Goal: Task Accomplishment & Management: Use online tool/utility

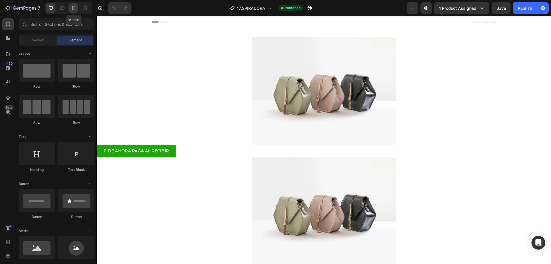
click at [76, 7] on icon at bounding box center [74, 8] width 6 height 6
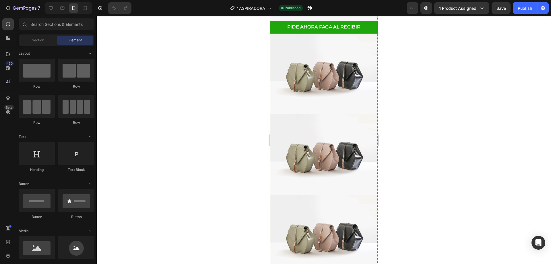
scroll to position [488, 0]
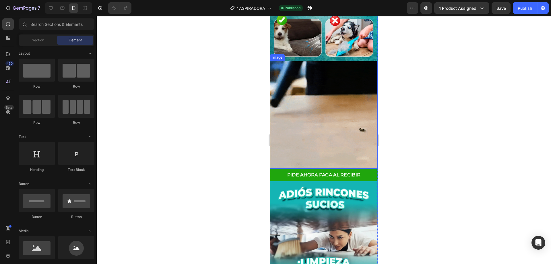
click at [323, 91] on img at bounding box center [324, 115] width 108 height 108
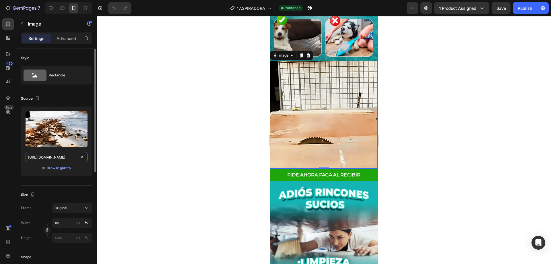
click at [41, 158] on input "https://cdn.shopify.com/s/files/1/0618/7299/6512/files/0826.gif?v=1756250109" at bounding box center [57, 157] width 62 height 10
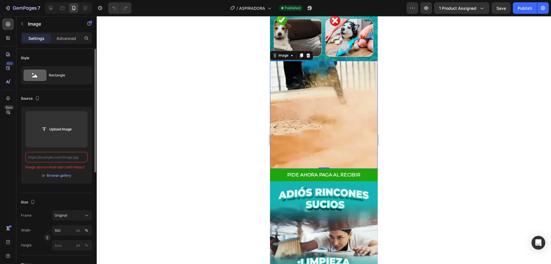
paste input "https://cdn.shopify.com/videos/c/o/v/1ec64956a92e4eecb6fb7d4909aec10f.mp4"
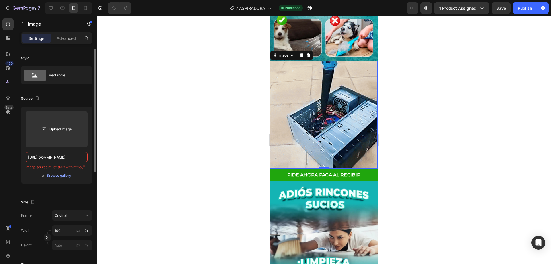
scroll to position [0, 85]
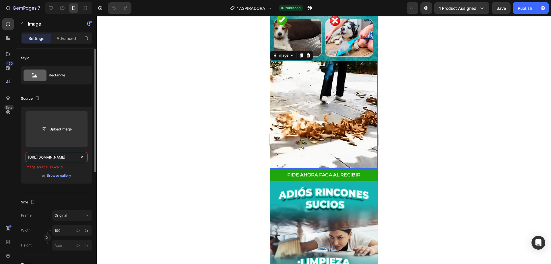
type input "https://cdn.shopify.com/videos/c/o/v/1ec64956a92e4eecb6fb7d4909aec10f.mp4"
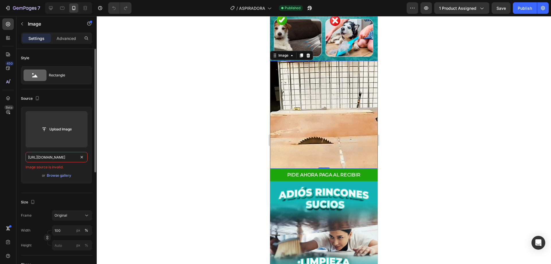
scroll to position [0, 0]
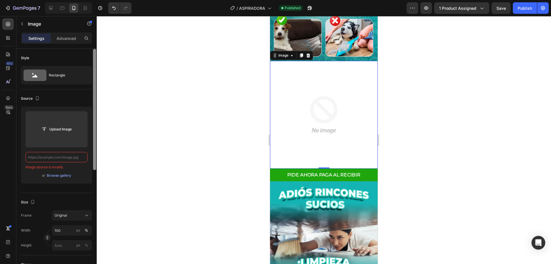
paste input "https://cdn.shopify.com/videos/c/o/v/1ec64956a92e4eecb6fb7d4909aec10f.mp4"
type input "https://cdn.shopify.com/videos/c/o/v/1ec64956a92e4eecb6fb7d4909aec10f.mp4"
click at [91, 138] on div "Upload Image https://cdn.shopify.com/videos/c/o/v/1ec64956a92e4eecb6fb7d4909aec…" at bounding box center [56, 144] width 71 height 77
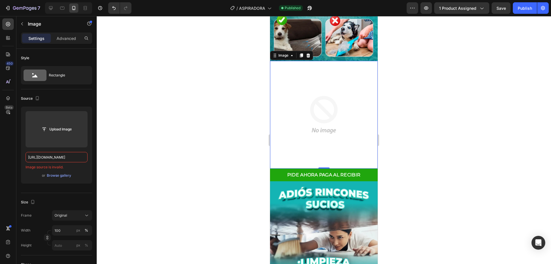
click at [89, 139] on div "Upload Image https://cdn.shopify.com/videos/c/o/v/1ec64956a92e4eecb6fb7d4909aec…" at bounding box center [56, 144] width 71 height 77
click at [294, 85] on img at bounding box center [324, 115] width 108 height 108
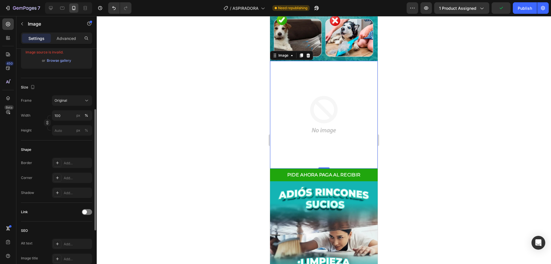
scroll to position [86, 0]
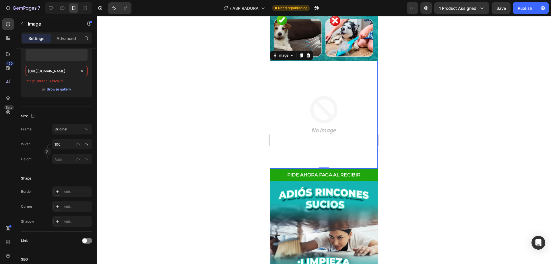
click at [60, 72] on input "https://cdn.shopify.com/videos/c/o/v/1ec64956a92e4eecb6fb7d4909aec10f.mp4" at bounding box center [57, 71] width 62 height 10
click at [60, 71] on input "https://cdn.shopify.com/videos/c/o/v/1ec64956a92e4eecb6fb7d4909aec10f.mp4" at bounding box center [57, 71] width 62 height 10
type input "https://cdn.shopify.com/videos/c/o/v/1ec64956a92e4eecb6fb7d4909aec10f.mp4"
paste input "https://cdn.shopify.com/videos/c/o/v/1ec64956a92e4eecb6fb7d4909aec10f.mp4"
type input "https://cdn.shopify.com/videos/c/o/v/1ec64956a92e4eecb6fb7d4909aec10f.mp4"
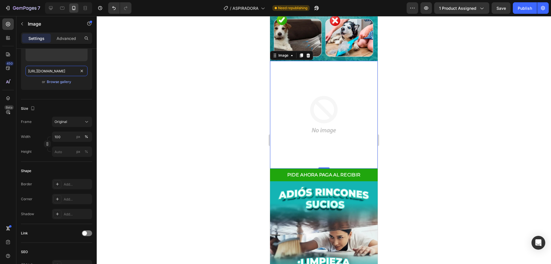
scroll to position [0, 85]
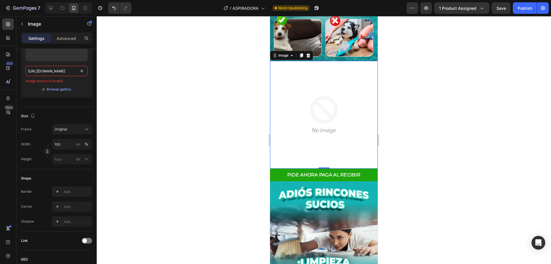
click at [148, 114] on div at bounding box center [324, 140] width 454 height 248
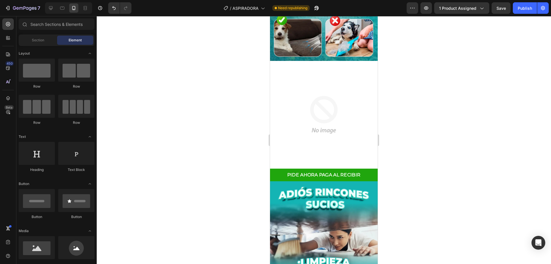
click at [307, 93] on img at bounding box center [324, 115] width 108 height 108
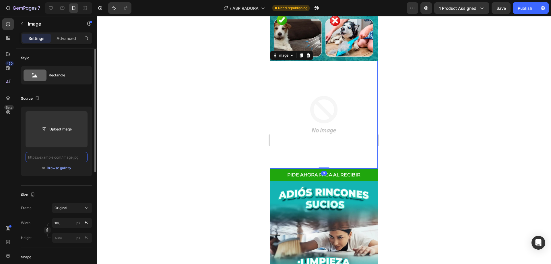
click at [48, 156] on input "text" at bounding box center [57, 157] width 62 height 10
paste input "https://cdn.shopify.com/videos/c/o/v/1ec64956a92e4eecb6fb7d4909aec10f.mp4"
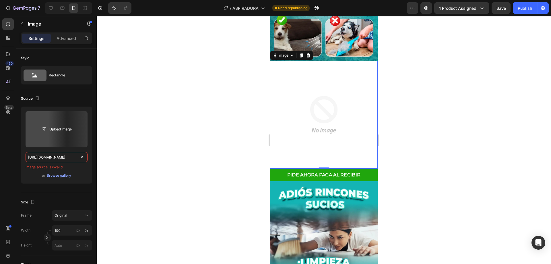
type input "https://cdn.shopify.com/videos/c/o/v/1ec64956a92e4eecb6fb7d4909aec10f.mp4"
click at [116, 161] on div at bounding box center [324, 140] width 454 height 248
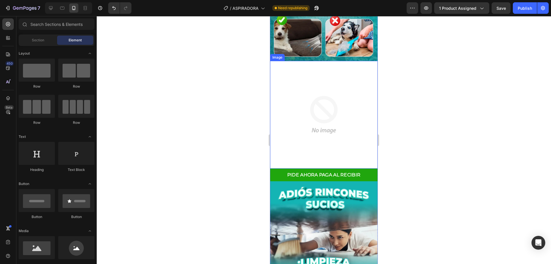
click at [325, 102] on img at bounding box center [324, 115] width 108 height 108
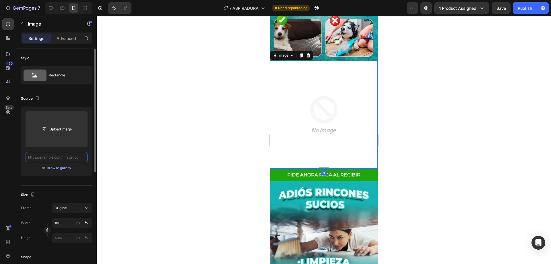
click at [52, 156] on input "text" at bounding box center [57, 157] width 62 height 10
paste input "https://cdn.shopify.com/videos/c/o/v/1ec64956a92e4eecb6fb7d4909aec10f.mp4"
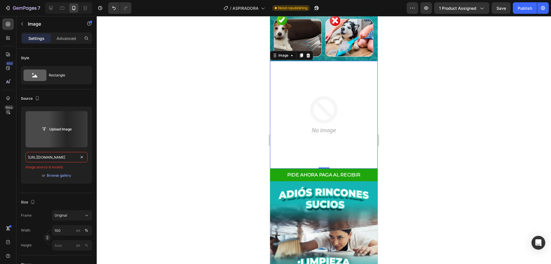
type input "https://cdn.shopify.com/videos/c/o/v/1ec64956a92e4eecb6fb7d4909aec10f.mp4"
click at [200, 141] on div at bounding box center [324, 140] width 454 height 248
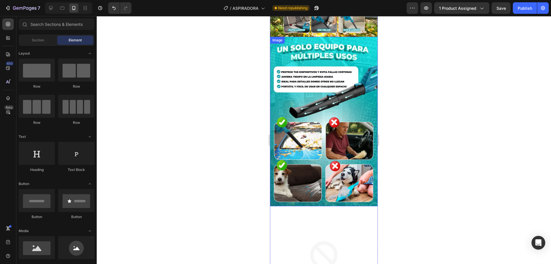
scroll to position [373, 0]
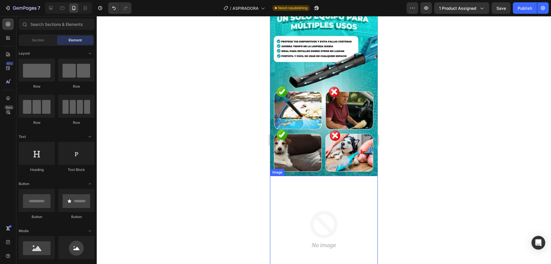
click at [319, 195] on img at bounding box center [324, 230] width 108 height 108
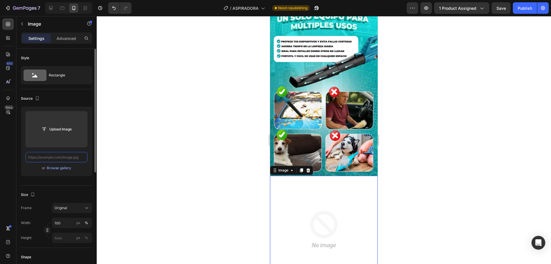
paste input "https://cdn.shopify.com/videos/c/o/v/1ec64956a92e4eecb6fb7d4909aec10f.mp4"
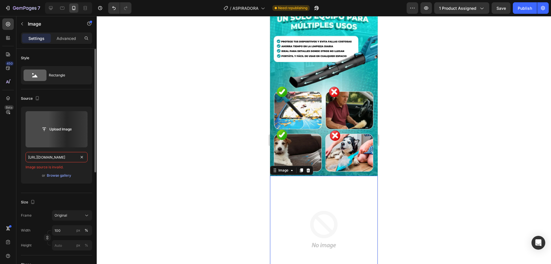
scroll to position [0, 85]
type input "https://cdn.shopify.com/videos/c/o/v/1ec64956a92e4eecb6fb7d4909aec10f.mp4"
paste input "https://admin.shopify.com/store/04f1c7/content/files/38168798691488?selectedVie…"
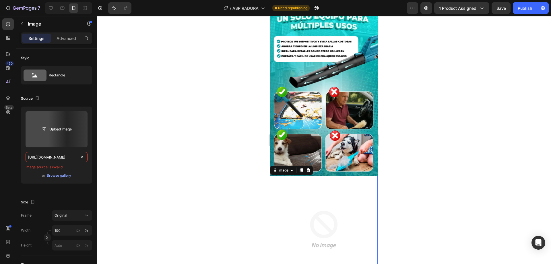
type input "https://admin.shopify.com/store/04f1c7/content/files/38168798691488?selectedVie…"
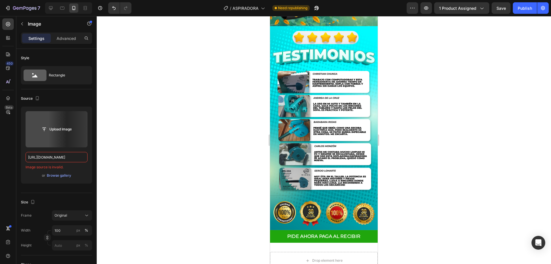
scroll to position [1147, 0]
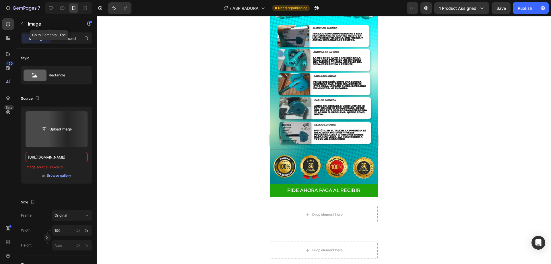
click at [29, 28] on div "Image" at bounding box center [48, 23] width 65 height 15
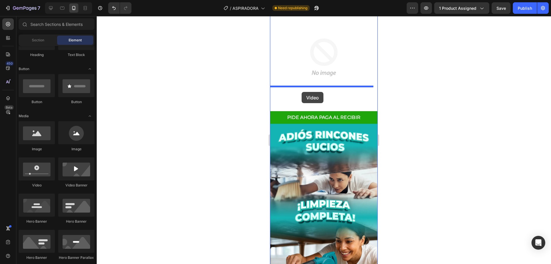
scroll to position [459, 0]
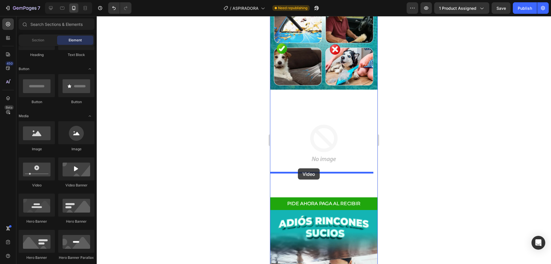
drag, startPoint x: 307, startPoint y: 186, endPoint x: 298, endPoint y: 168, distance: 20.3
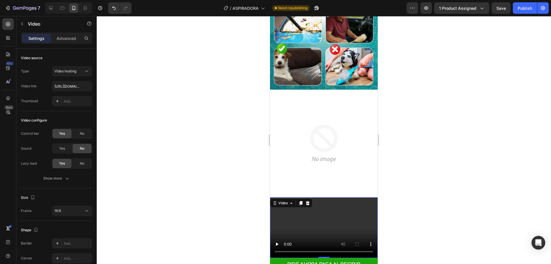
click at [326, 197] on video at bounding box center [324, 227] width 108 height 61
click at [65, 88] on input "https://cdn.shopify.com/videos/c/o/v/2cd3deb506b54b009063f7270ab5cf2e.mp4" at bounding box center [72, 86] width 40 height 10
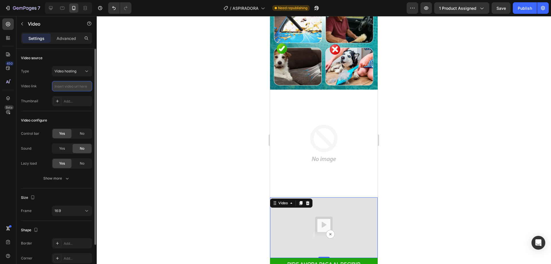
paste input "https://admin.shopify.com/store/04f1c7/content/files/38168798691488?selectedVie…"
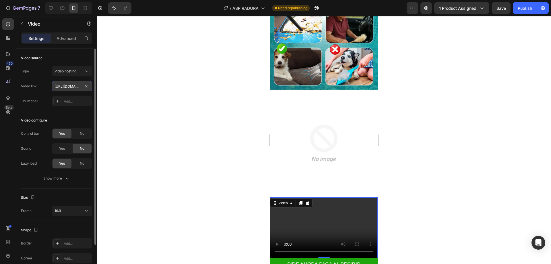
scroll to position [0, 119]
type input "https://admin.shopify.com/store/04f1c7/content/files/38168798691488?selectedVie…"
click at [85, 188] on div "Video source Type Video hosting Video link https://admin.shopify.com/store/04f1…" at bounding box center [56, 204] width 71 height 32
click at [317, 197] on video at bounding box center [324, 227] width 108 height 61
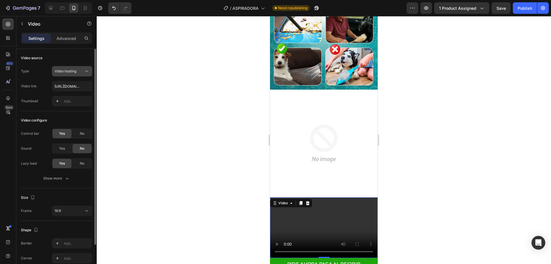
click at [69, 70] on span "Video hosting" at bounding box center [65, 71] width 22 height 4
click at [80, 188] on div "Video source Type Video hosting Video link https://admin.shopify.com/store/04f1…" at bounding box center [56, 204] width 71 height 32
click at [222, 173] on div at bounding box center [324, 140] width 454 height 248
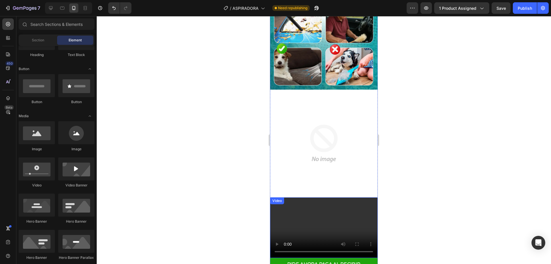
click at [296, 197] on video at bounding box center [324, 227] width 108 height 61
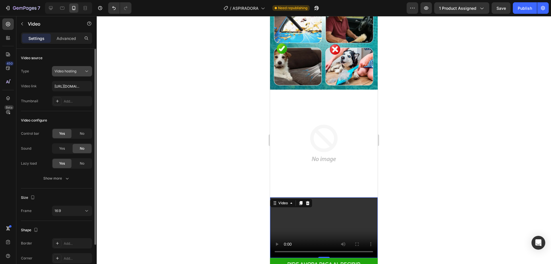
click at [77, 68] on div "Video hosting" at bounding box center [71, 71] width 35 height 6
click at [42, 188] on div "Video source Type Video hosting Video link https://admin.shopify.com/store/04f1…" at bounding box center [56, 204] width 71 height 32
click at [80, 85] on input "https://admin.shopify.com/store/04f1c7/content/files/38168798691488?selectedVie…" at bounding box center [72, 86] width 40 height 10
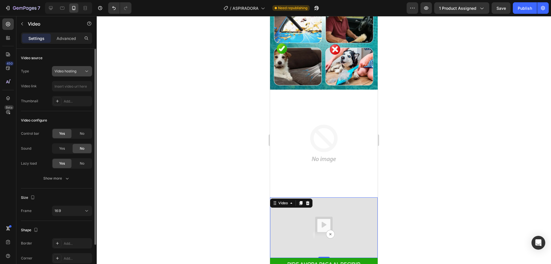
click at [73, 69] on span "Video hosting" at bounding box center [65, 71] width 22 height 4
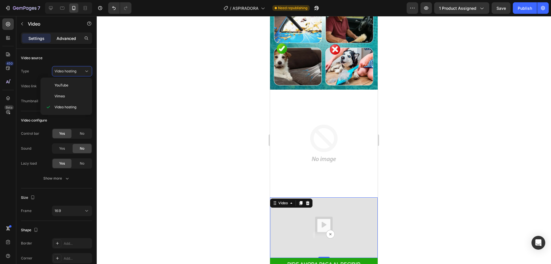
click at [68, 38] on p "Advanced" at bounding box center [66, 38] width 20 height 6
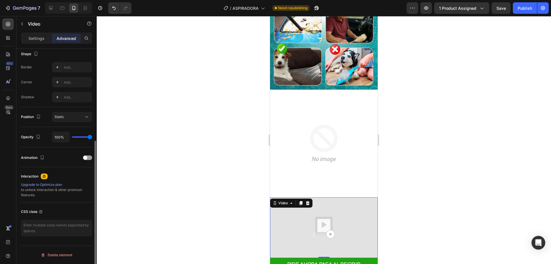
scroll to position [8, 0]
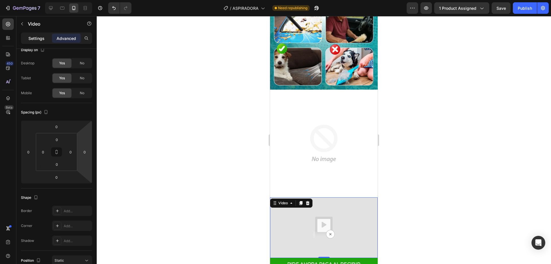
click at [38, 38] on p "Settings" at bounding box center [36, 38] width 16 height 6
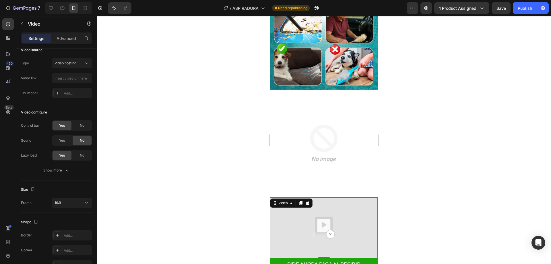
click at [325, 197] on img at bounding box center [324, 227] width 108 height 61
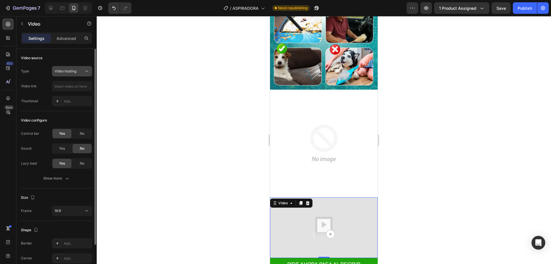
click at [76, 75] on button "Video hosting" at bounding box center [72, 71] width 40 height 10
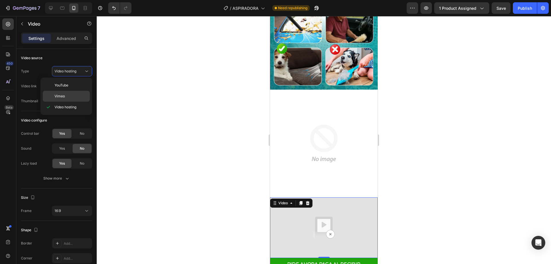
click at [73, 93] on p "Vimeo" at bounding box center [70, 95] width 33 height 5
type input "https://vimeo.com/1095883398"
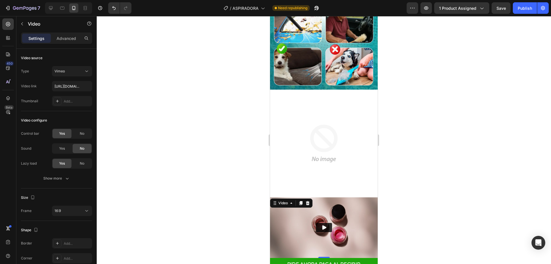
click at [321, 208] on img at bounding box center [324, 227] width 108 height 61
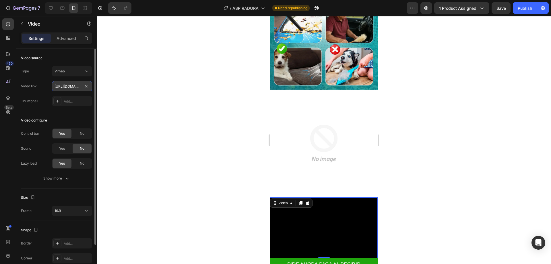
click at [65, 86] on input "https://vimeo.com/1095883398" at bounding box center [72, 86] width 40 height 10
click at [71, 89] on input "text" at bounding box center [72, 86] width 40 height 10
paste input "https://admin.shopify.com/store/04f1c7/content/files/38168798691488?selectedVie…"
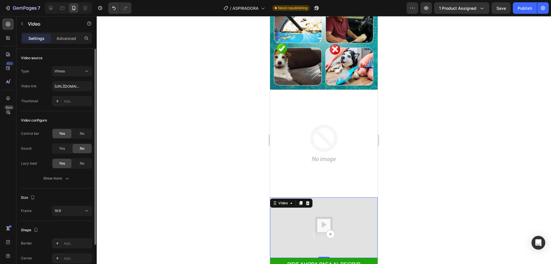
click at [50, 83] on div "Video link https://admin.shopify.com/store/04f1c7/content/files/38168798691488?…" at bounding box center [56, 86] width 71 height 10
click at [80, 73] on div "Vimeo" at bounding box center [68, 71] width 29 height 5
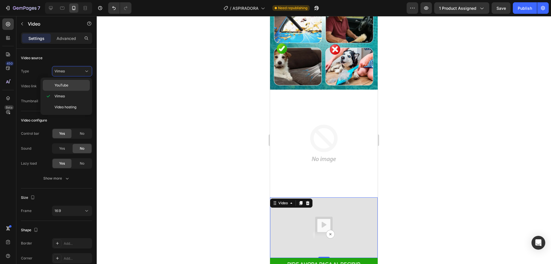
click at [71, 87] on p "YouTube" at bounding box center [70, 85] width 33 height 5
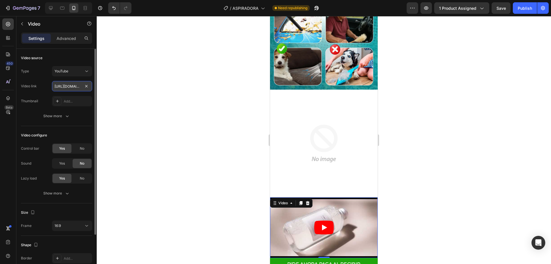
click at [72, 85] on input "https://www.youtube.com/watch?v=drIt4RH_kyQ" at bounding box center [72, 86] width 40 height 10
paste input "admin.shopify.com/store/04f1c7/content/files/38168798691488?selectedView=all"
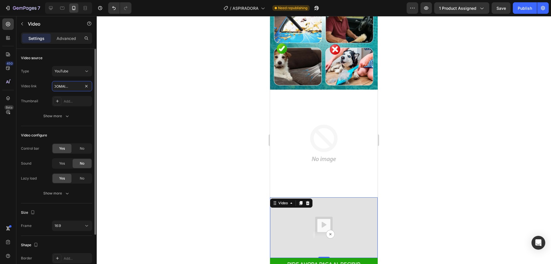
type input "https://admin.shopify.com/store/04f1c7/content/files/38168798691488?selectedVie…"
click at [45, 85] on div "Video link https://admin.shopify.com/store/04f1c7/content/files/38168798691488?…" at bounding box center [56, 86] width 71 height 10
click at [83, 67] on button "YouTube" at bounding box center [72, 71] width 40 height 10
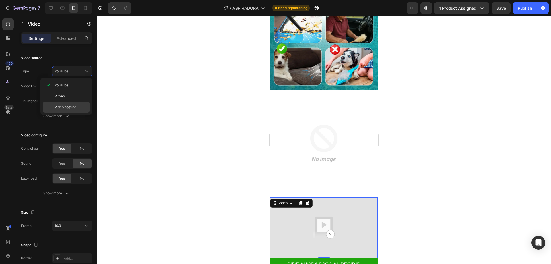
click at [77, 111] on div "Video hosting" at bounding box center [66, 107] width 47 height 11
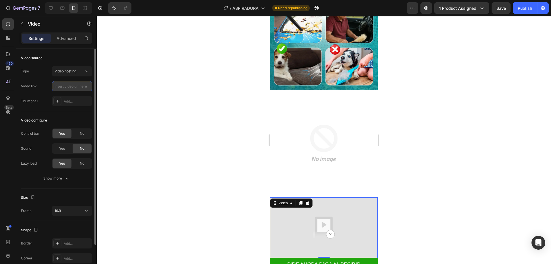
click at [67, 83] on input "text" at bounding box center [72, 86] width 40 height 10
paste input "https://admin.shopify.com/store/04f1c7/content/files/38168798691488?selectedVie…"
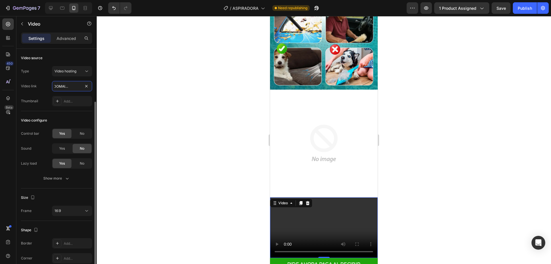
scroll to position [42, 0]
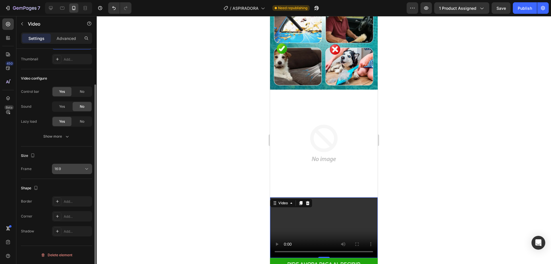
type input "https://admin.shopify.com/store/04f1c7/content/files/38168798691488?selectedVie…"
click at [70, 174] on button "16:9" at bounding box center [72, 168] width 40 height 10
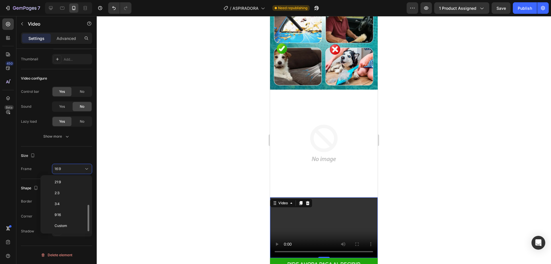
scroll to position [0, 0]
click at [75, 188] on div "Original" at bounding box center [65, 193] width 45 height 11
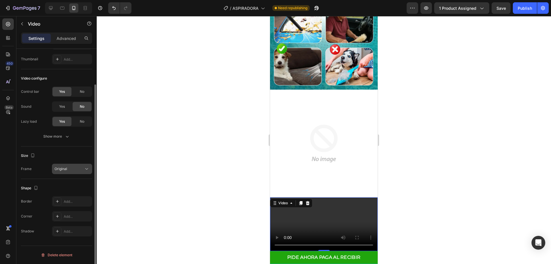
click at [87, 169] on icon at bounding box center [87, 169] width 6 height 6
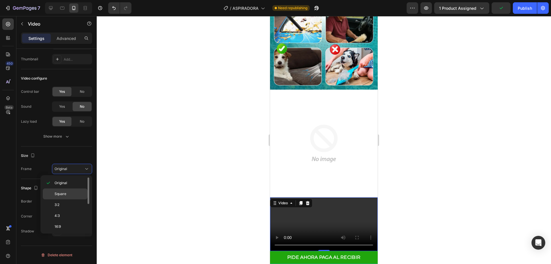
click at [72, 199] on div "Square" at bounding box center [65, 204] width 45 height 11
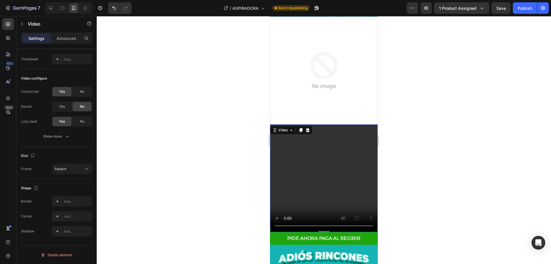
scroll to position [545, 0]
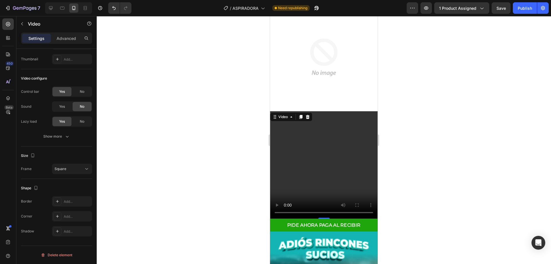
click at [242, 165] on div at bounding box center [324, 140] width 454 height 248
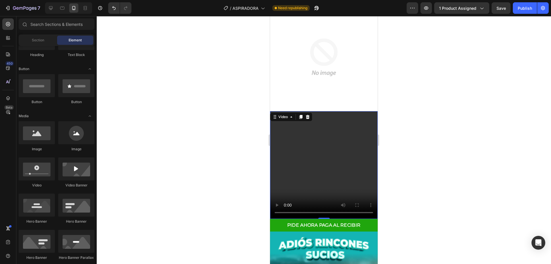
click at [307, 111] on video at bounding box center [324, 165] width 108 height 108
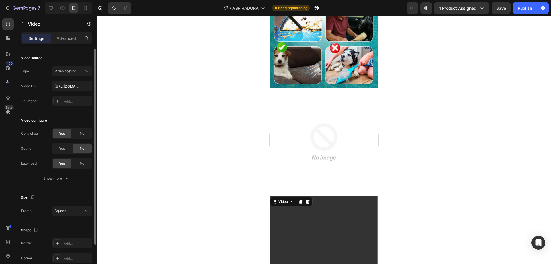
scroll to position [459, 0]
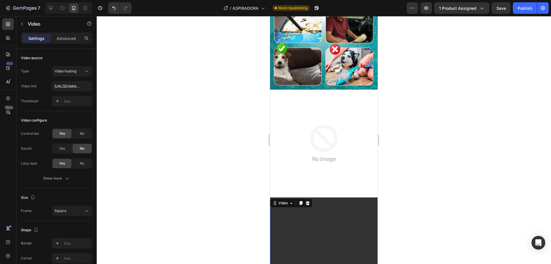
click at [312, 205] on video at bounding box center [324, 251] width 108 height 108
click at [64, 73] on span "Video hosting" at bounding box center [65, 71] width 22 height 4
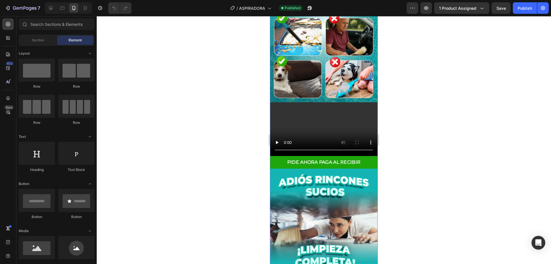
scroll to position [488, 0]
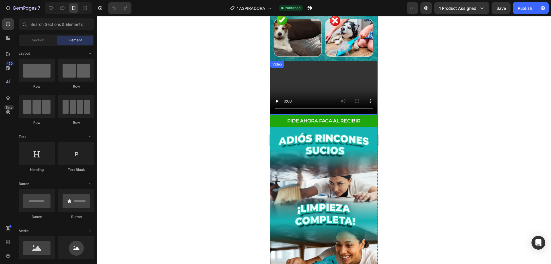
click at [319, 97] on video at bounding box center [324, 88] width 108 height 54
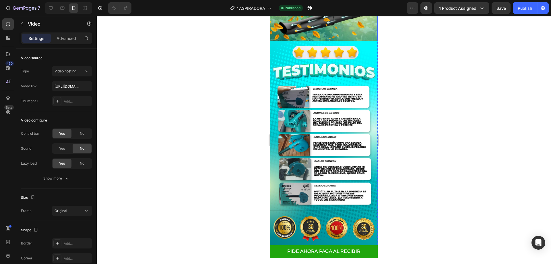
scroll to position [1209, 0]
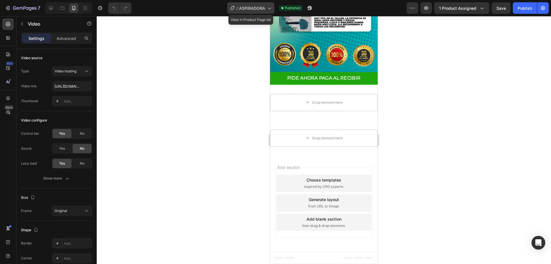
click at [267, 10] on icon at bounding box center [269, 8] width 6 height 6
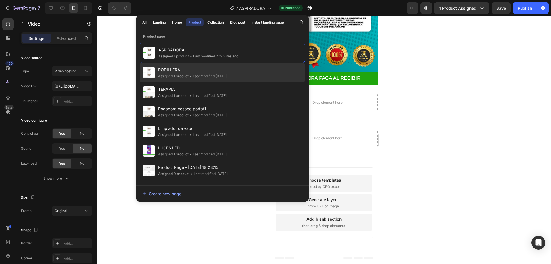
click at [177, 73] on span "RODILLERA" at bounding box center [192, 69] width 69 height 7
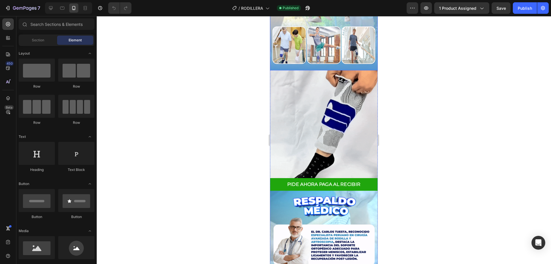
scroll to position [488, 0]
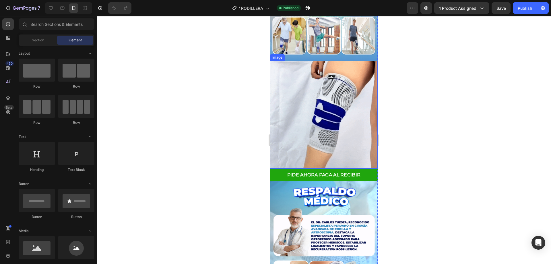
click at [341, 94] on img at bounding box center [324, 115] width 108 height 108
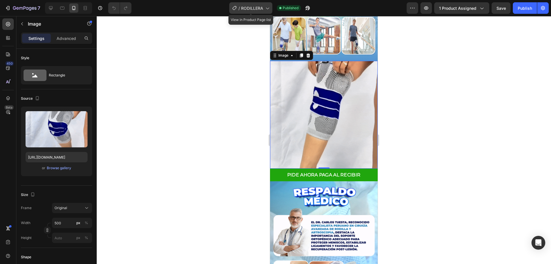
click at [253, 8] on span "RODILLERA" at bounding box center [252, 8] width 22 height 6
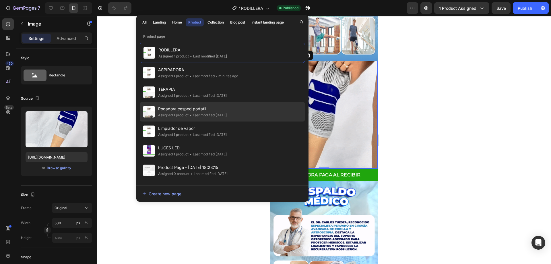
click at [182, 115] on div "Assigned 1 product" at bounding box center [173, 115] width 30 height 6
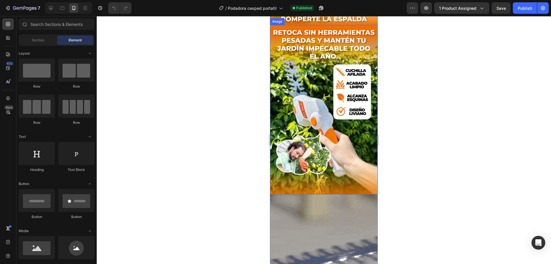
scroll to position [469, 0]
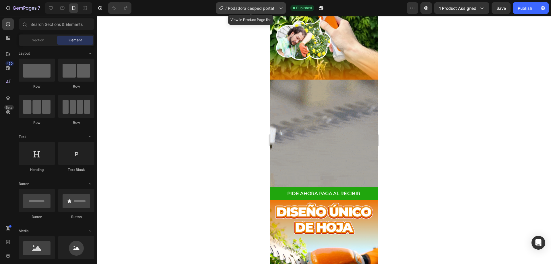
click at [243, 4] on div "/ Podadora cesped portatil" at bounding box center [251, 7] width 70 height 11
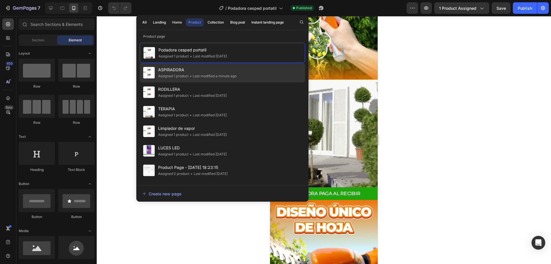
click at [185, 73] on div "Assigned 1 product" at bounding box center [173, 76] width 30 height 6
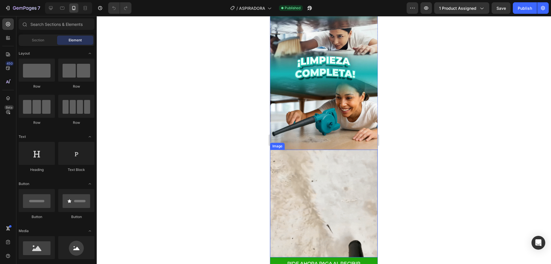
scroll to position [717, 0]
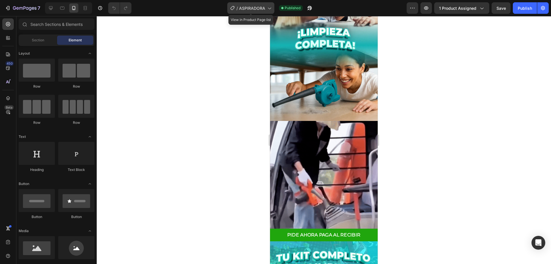
click at [252, 7] on span "ASPIRADORA" at bounding box center [252, 8] width 26 height 6
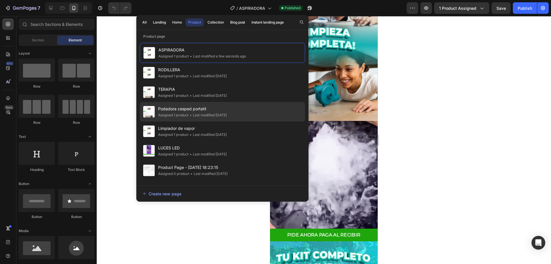
click at [181, 110] on span "Podadora cesped portatil" at bounding box center [192, 108] width 69 height 7
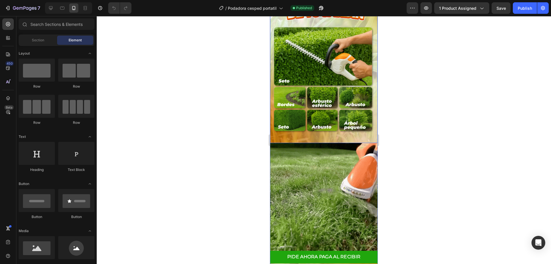
scroll to position [918, 0]
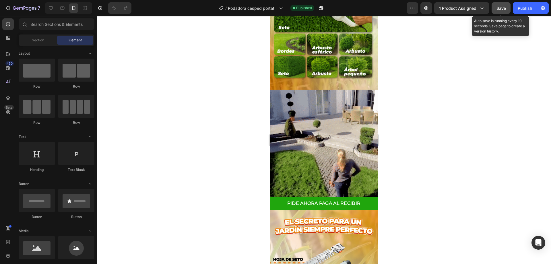
click at [507, 7] on button "Save" at bounding box center [500, 7] width 19 height 11
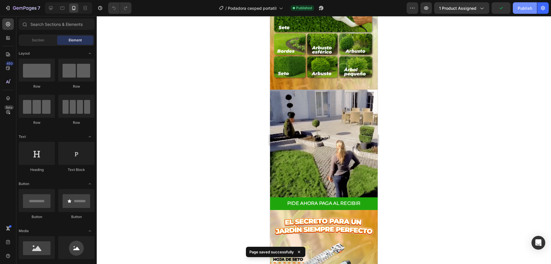
click at [521, 5] on div "Publish" at bounding box center [524, 8] width 14 height 6
